Goal: Task Accomplishment & Management: Manage account settings

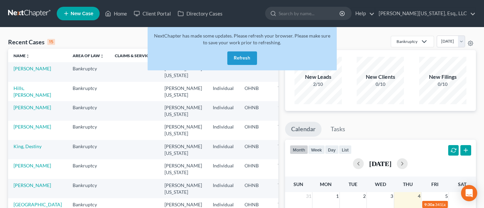
click at [243, 58] on button "Refresh" at bounding box center [243, 58] width 30 height 14
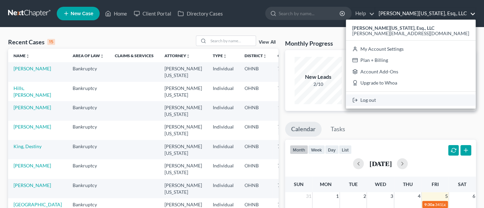
click at [422, 101] on link "Log out" at bounding box center [411, 99] width 130 height 11
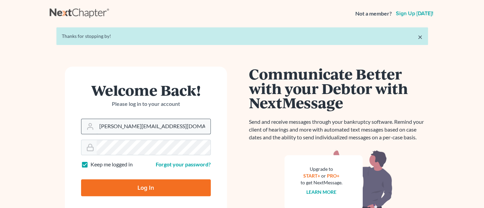
click at [164, 129] on input "[PERSON_NAME][EMAIL_ADDRESS][DOMAIN_NAME]" at bounding box center [154, 126] width 114 height 15
type input "[PERSON_NAME][EMAIL_ADDRESS][DOMAIN_NAME]"
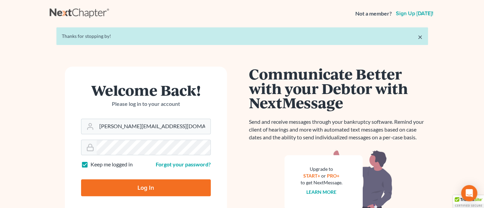
click at [150, 187] on input "Log In" at bounding box center [146, 187] width 130 height 17
type input "Thinking..."
